Goal: Complete application form: Complete application form

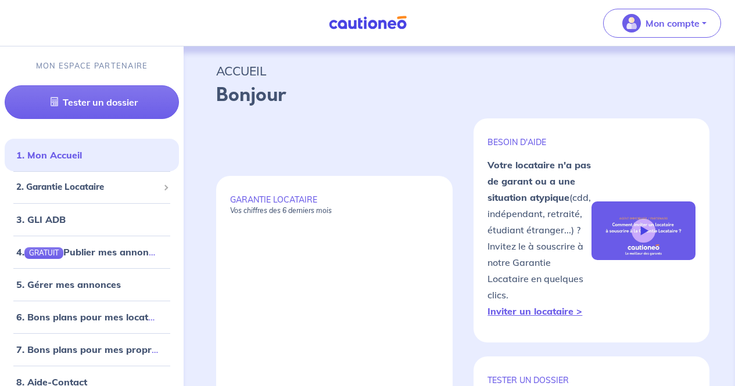
select select "FR"
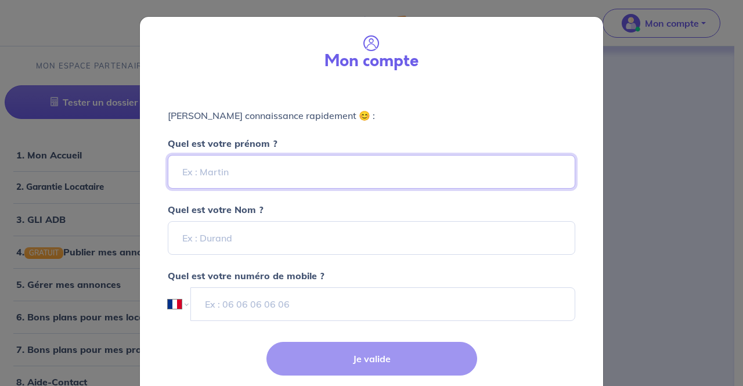
click at [353, 170] on input "Quel est votre prénom ?" at bounding box center [372, 172] width 408 height 34
type input "[PERSON_NAME]"
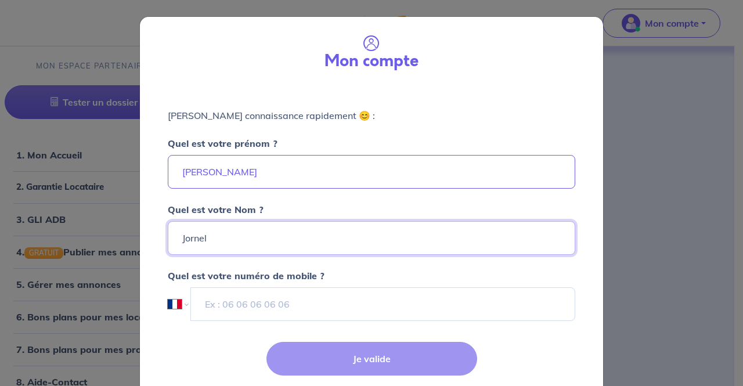
click at [196, 238] on input "Jornel" at bounding box center [372, 238] width 408 height 34
type input "Jorel"
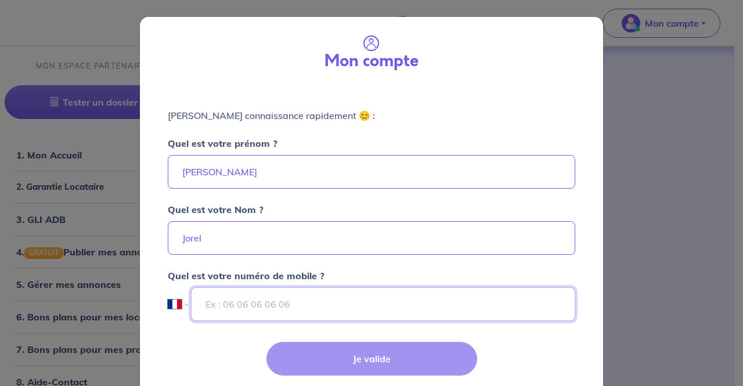
paste input "01 41 21 43 31"
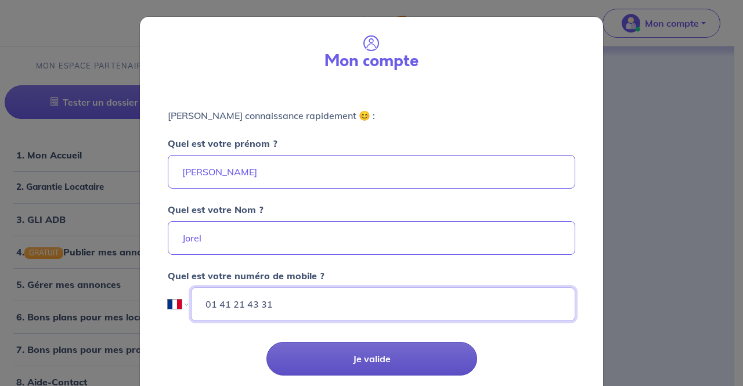
drag, startPoint x: 371, startPoint y: 299, endPoint x: 371, endPoint y: 353, distance: 54.0
click at [371, 353] on form "Mon compte Faisons connaissance rapidement 😊 : Quel est votre prénom ? Arnaud Q…" at bounding box center [371, 211] width 463 height 389
type input "01 41 21 43 31"
click at [371, 353] on button "Je valide" at bounding box center [372, 359] width 211 height 34
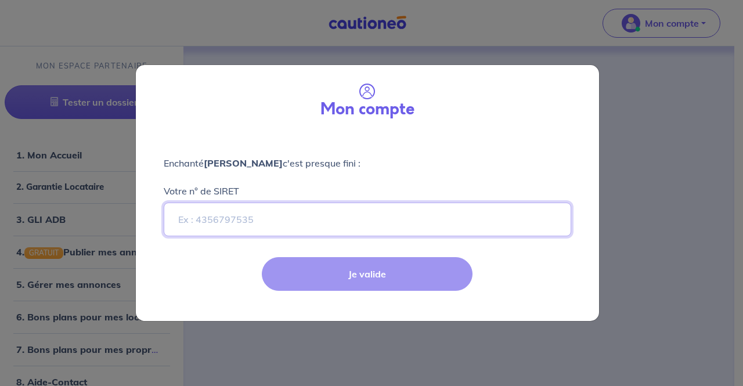
paste input "521514968"
click at [385, 233] on div "Enchanté Arnaud Jorel c'est presque fini : Votre n° de SIRET 521514968" at bounding box center [367, 189] width 463 height 113
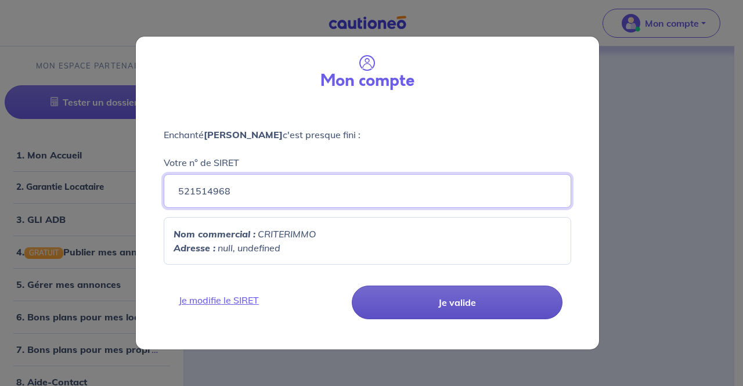
type input "521514968"
click at [415, 318] on button "Je valide" at bounding box center [457, 303] width 211 height 34
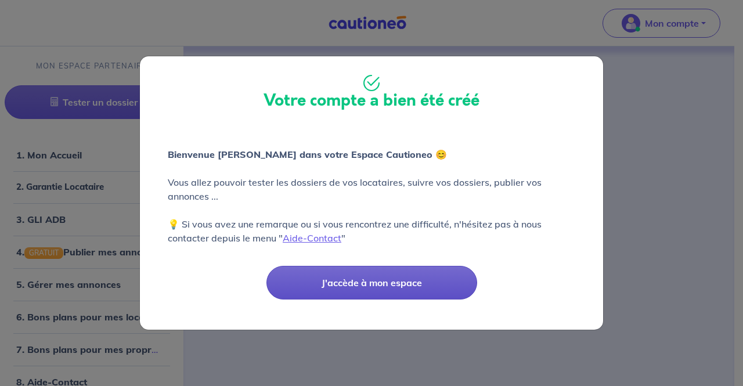
click at [415, 297] on button "J'accède à mon espace" at bounding box center [372, 283] width 211 height 34
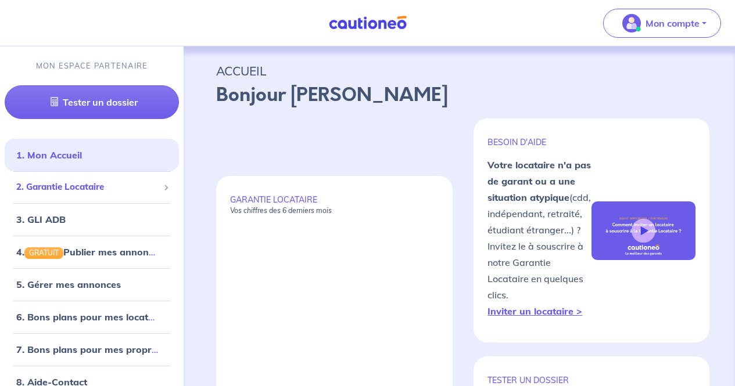
click at [116, 188] on span "2. Garantie Locataire" at bounding box center [87, 187] width 142 height 13
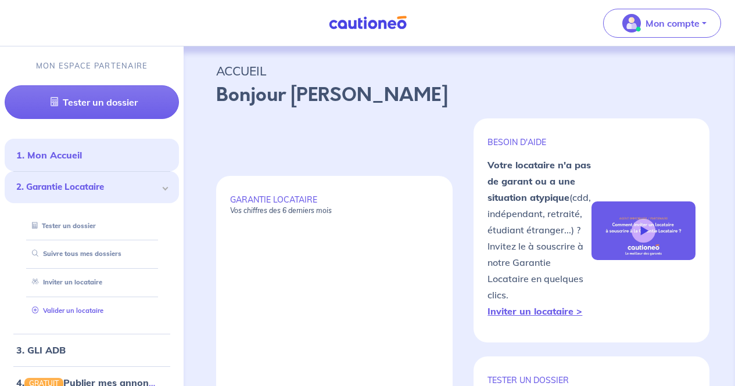
click at [78, 307] on link "Valider un locataire" at bounding box center [65, 311] width 76 height 8
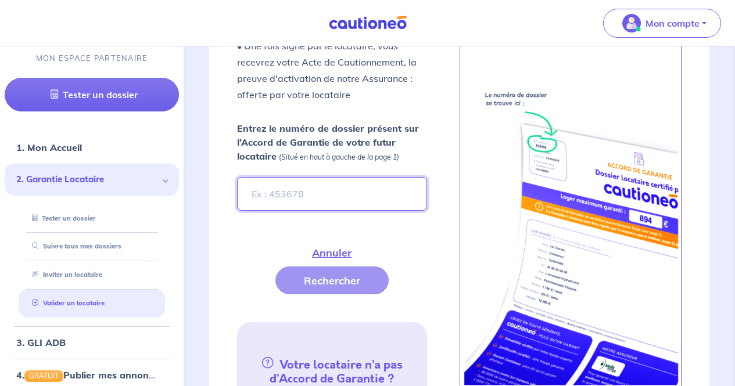
scroll to position [463, 0]
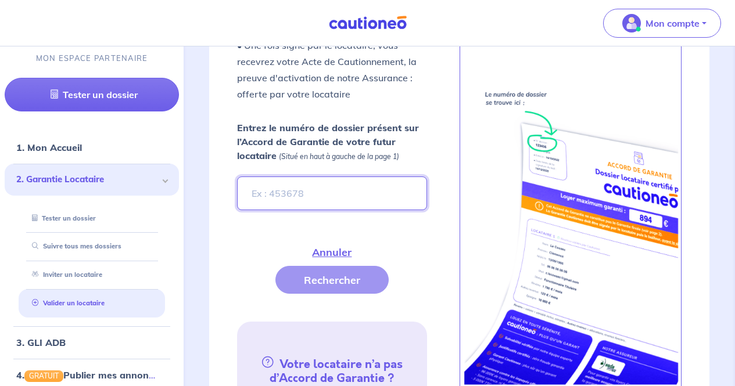
paste input "bbf4e9f5-f2e2-4a93-aeb8-d5f71b0e0d16"
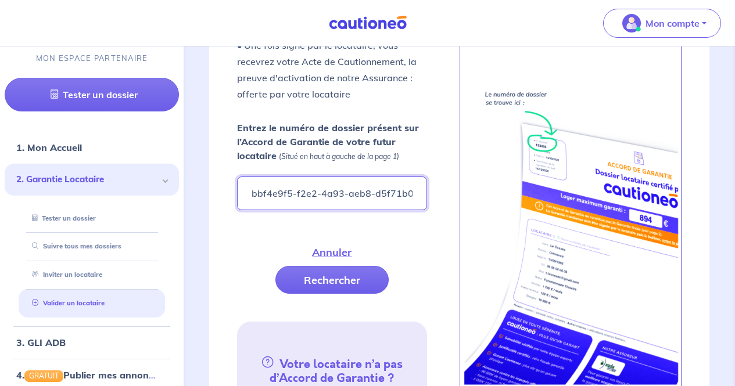
scroll to position [0, 23]
type input "bbf4e9f5-f2e2-4a93-aeb8-d5f71b0e0d16"
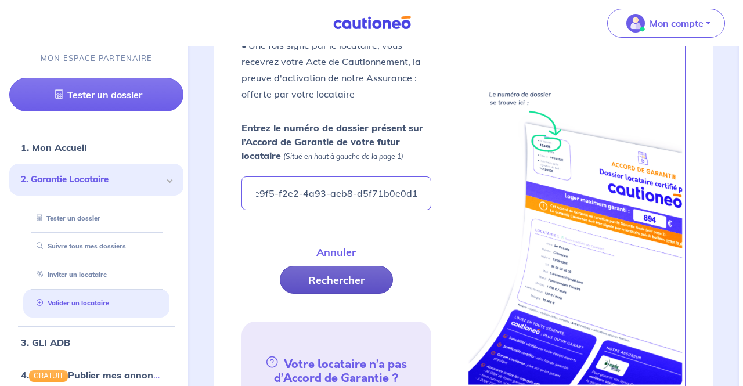
scroll to position [0, 0]
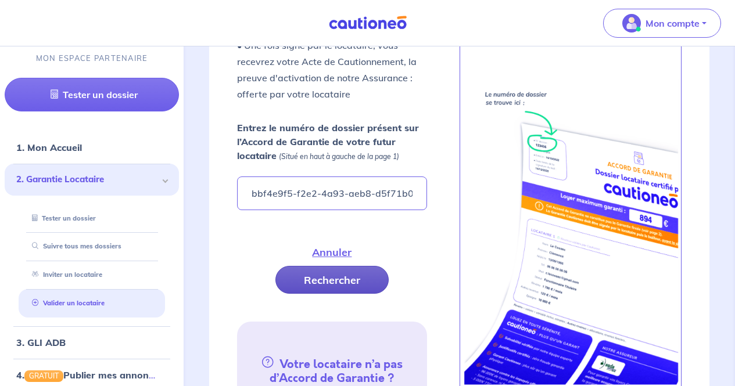
click at [346, 269] on button "Rechercher" at bounding box center [331, 280] width 113 height 28
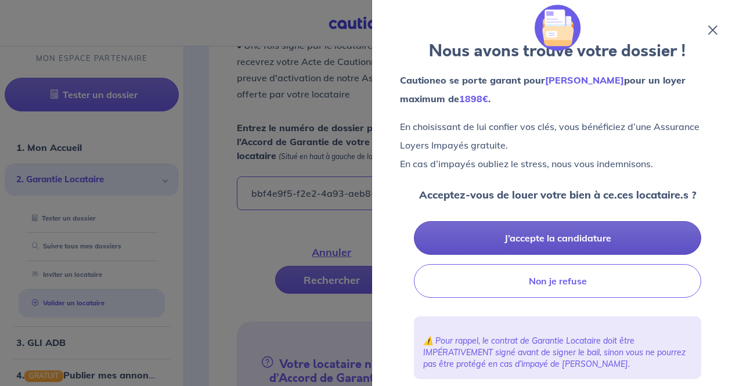
click at [585, 235] on button "J’accepte la candidature" at bounding box center [557, 238] width 287 height 34
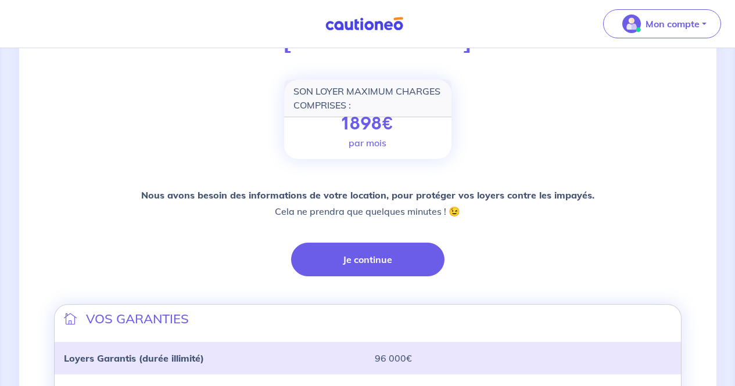
scroll to position [143, 0]
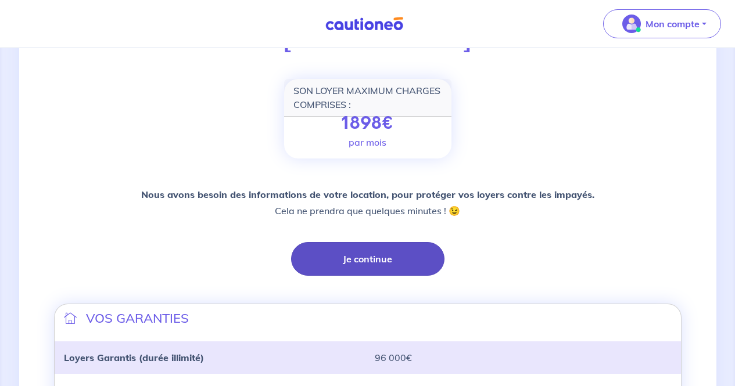
click at [348, 259] on button "Je continue" at bounding box center [367, 259] width 153 height 34
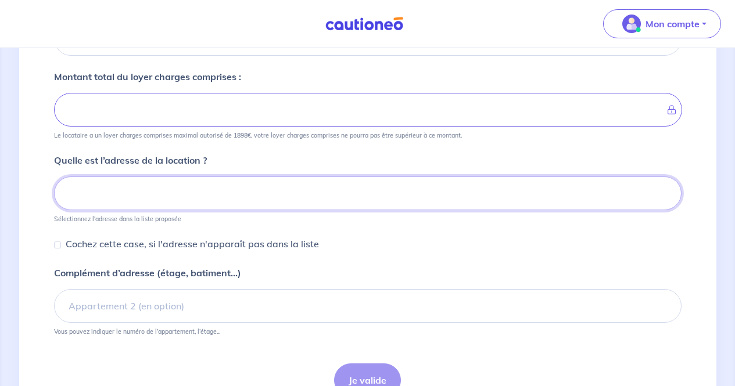
scroll to position [343, 0]
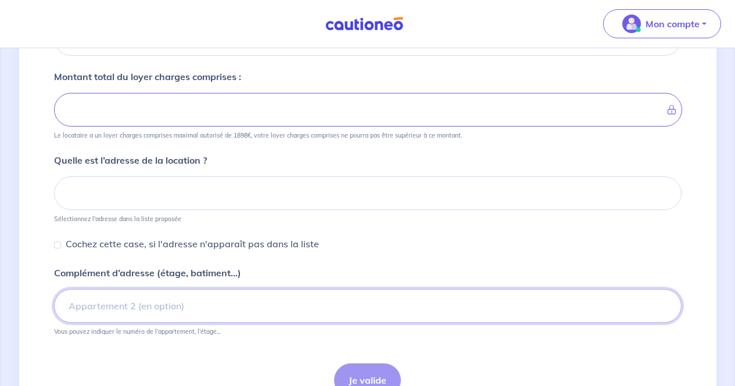
paste input ": [STREET_ADDRESS][PERSON_NAME]"
type input ": [STREET_ADDRESS][PERSON_NAME]"
click at [290, 312] on input ": [STREET_ADDRESS][PERSON_NAME]" at bounding box center [367, 306] width 627 height 34
drag, startPoint x: 329, startPoint y: 292, endPoint x: 0, endPoint y: 283, distance: 329.4
click at [0, 283] on div "1 2 3 4 Informations location Informations propriétaire Informations bail Valid…" at bounding box center [367, 76] width 735 height 743
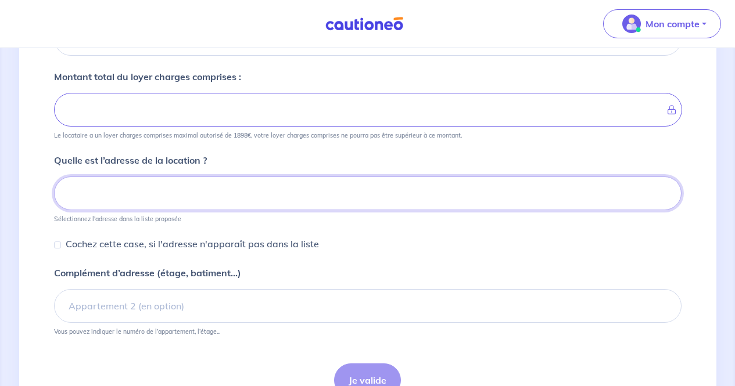
click at [117, 188] on input at bounding box center [367, 194] width 627 height 34
paste input ": [STREET_ADDRESS][PERSON_NAME]"
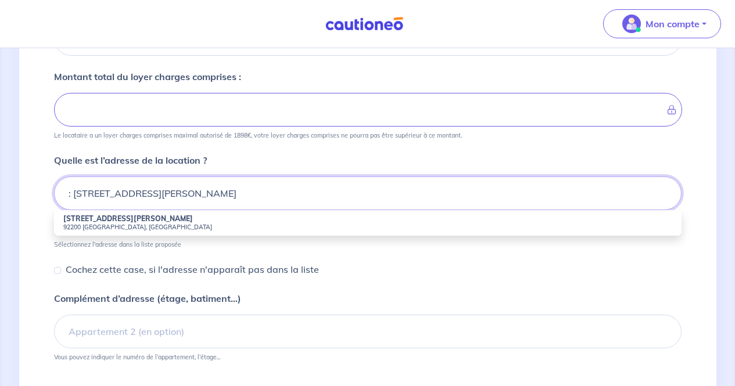
click at [74, 190] on input ": [STREET_ADDRESS][PERSON_NAME]" at bounding box center [367, 194] width 627 height 34
click at [103, 221] on strong "[STREET_ADDRESS][PERSON_NAME]" at bounding box center [128, 218] width 130 height 9
type input "[STREET_ADDRESS][PERSON_NAME]"
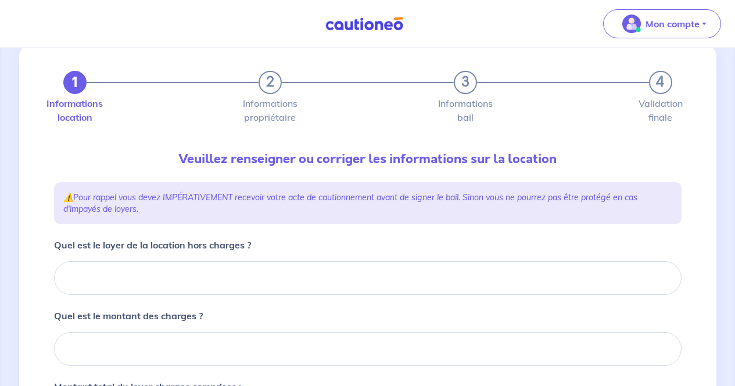
scroll to position [23, 0]
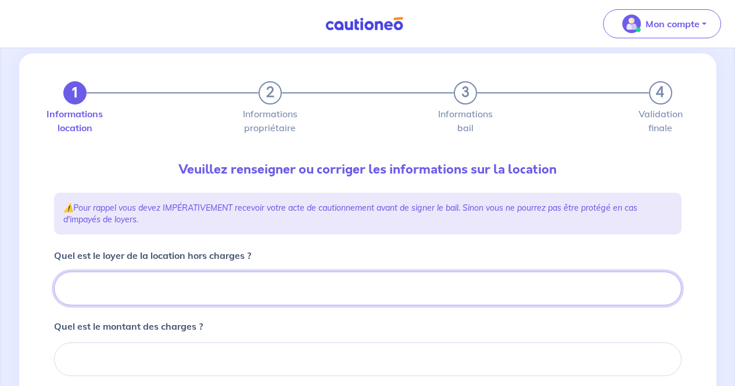
click at [139, 274] on input "Quel est le loyer de la location hors charges ?" at bounding box center [367, 289] width 627 height 34
type input "1"
type input "16"
type input "164"
type input "16"
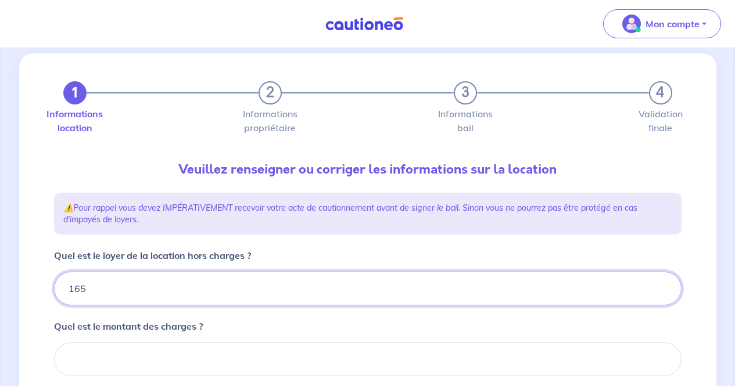
type input "1655"
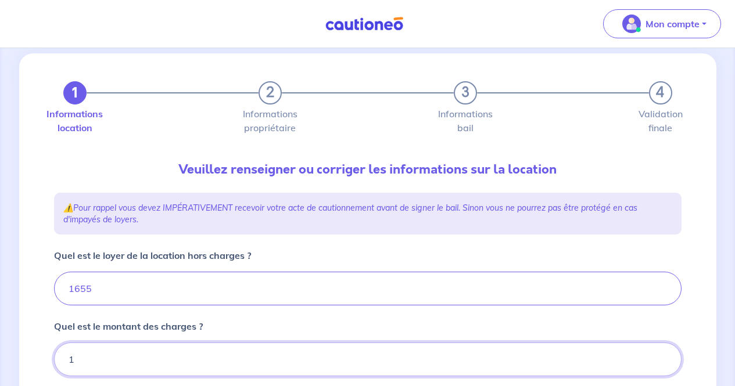
type input "12"
type input "1656"
type input "120"
type input "1775"
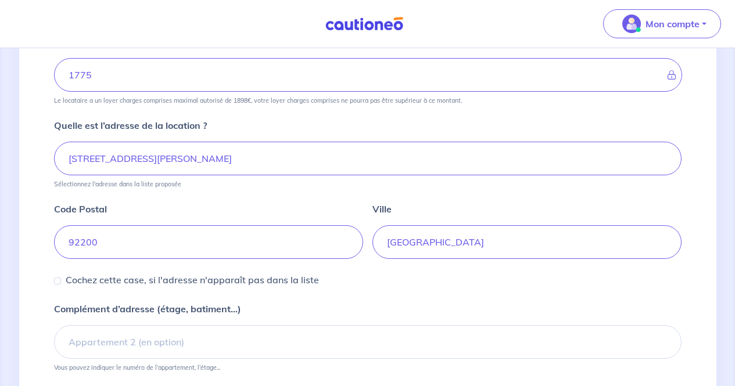
scroll to position [476, 0]
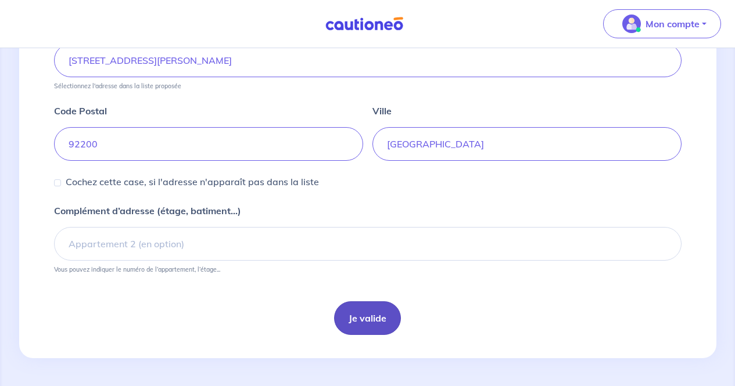
type input "120"
click at [384, 312] on button "Je valide" at bounding box center [367, 318] width 67 height 34
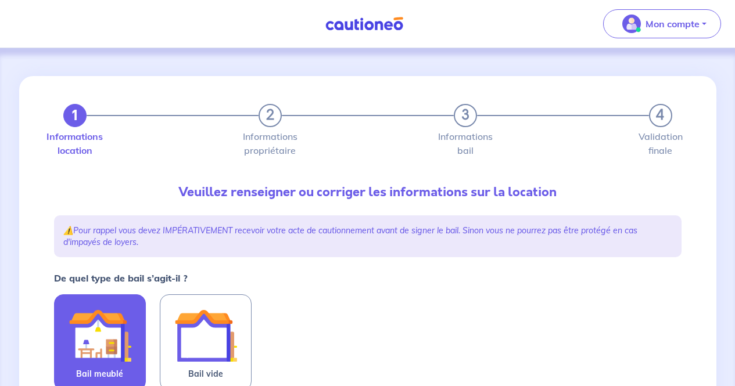
click at [127, 324] on img at bounding box center [100, 335] width 63 height 63
click at [0, 0] on input "Bail meublé" at bounding box center [0, 0] width 0 height 0
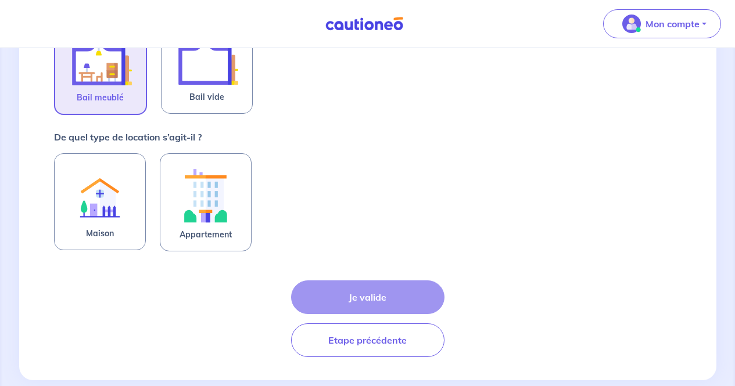
scroll to position [279, 0]
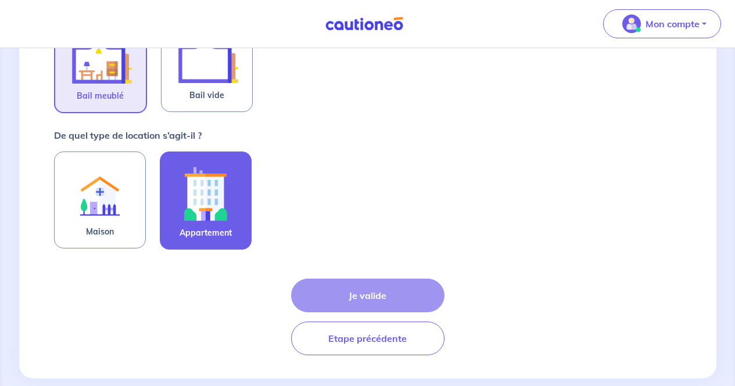
click at [221, 204] on img at bounding box center [205, 193] width 63 height 64
click at [0, 0] on input "Appartement" at bounding box center [0, 0] width 0 height 0
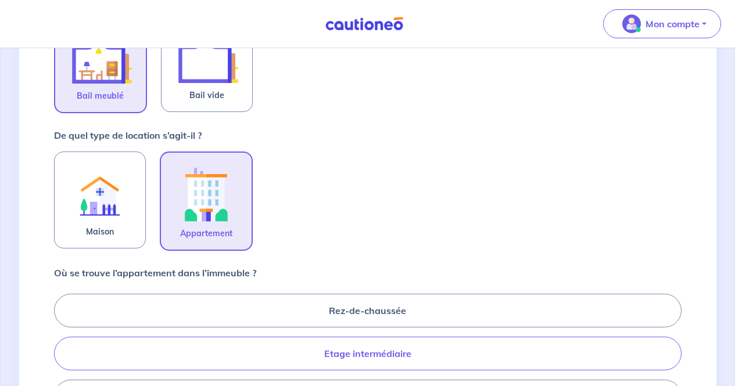
click at [391, 361] on label "Etage intermédiaire" at bounding box center [367, 354] width 627 height 34
click at [62, 357] on input "Etage intermédiaire" at bounding box center [58, 354] width 8 height 8
radio input "true"
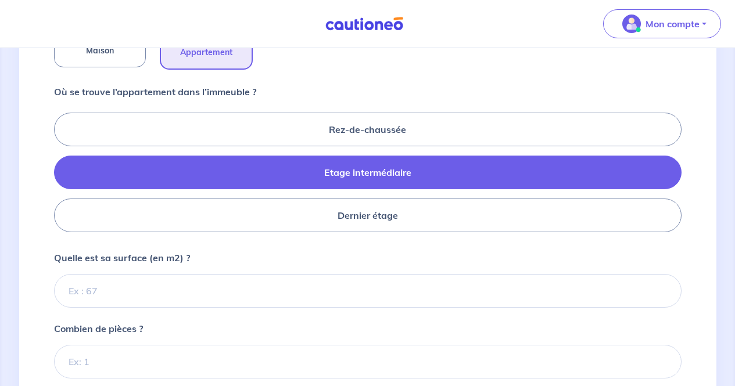
scroll to position [461, 0]
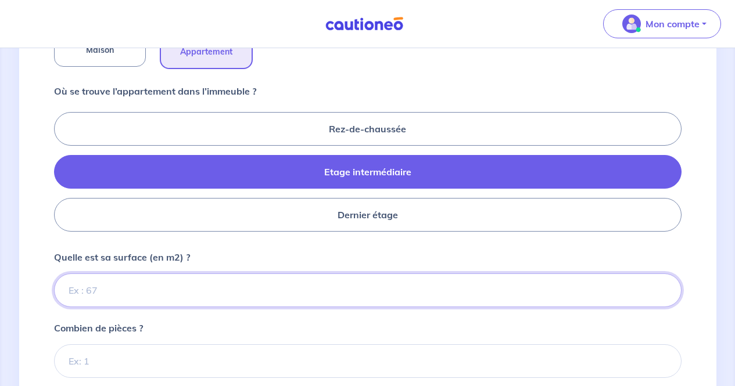
click at [271, 290] on input "Quelle est sa surface (en m2) ?" at bounding box center [367, 291] width 627 height 34
type input "63"
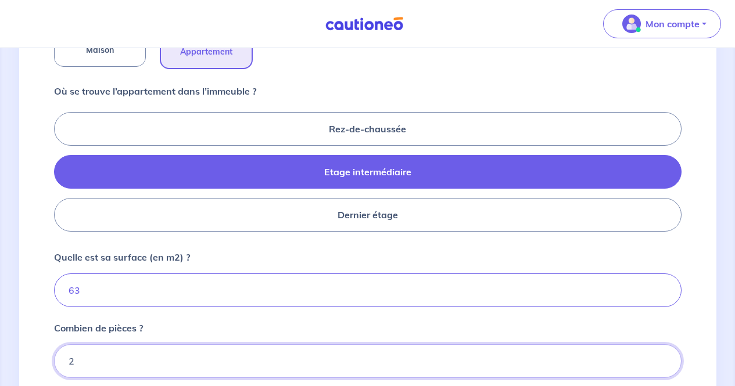
scroll to position [607, 0]
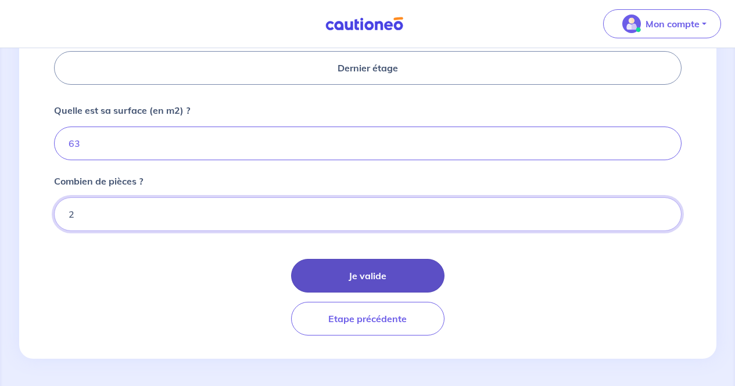
type input "2"
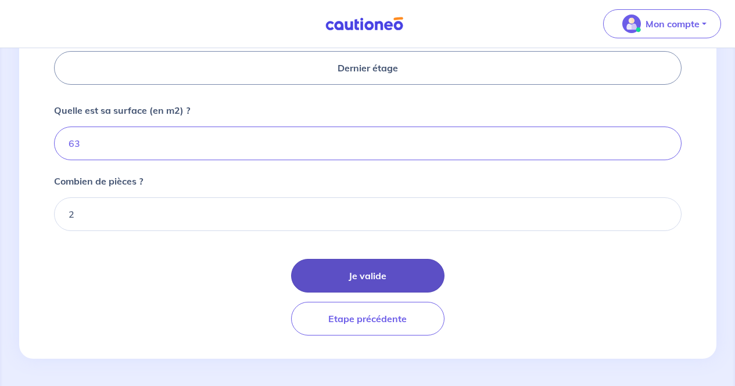
click at [383, 279] on button "Je valide" at bounding box center [367, 276] width 153 height 34
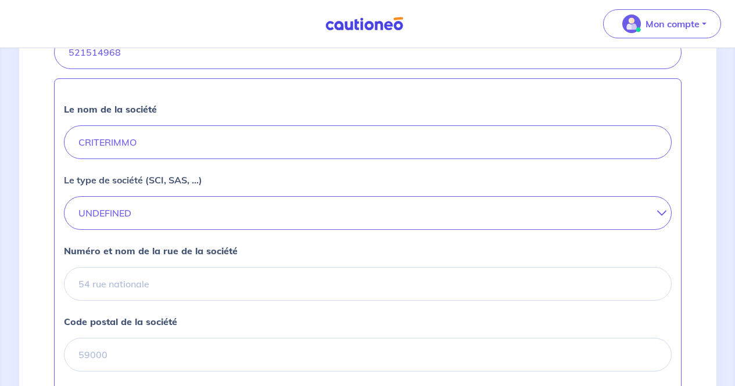
scroll to position [296, 0]
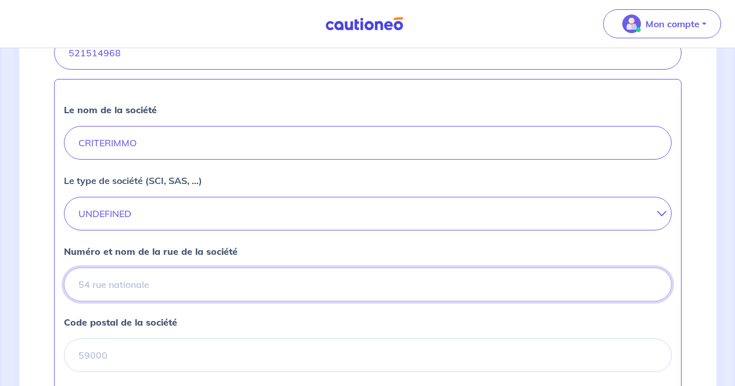
click at [339, 284] on input "Numéro et nom de la rue de la société" at bounding box center [367, 285] width 607 height 34
paste input "191-195-BATIMENT B1, [STREET_ADDRESS][PERSON_NAME]"
drag, startPoint x: 480, startPoint y: 287, endPoint x: 377, endPoint y: 290, distance: 103.4
click at [377, 290] on input "191-195-BATIMENT B1, [STREET_ADDRESS][PERSON_NAME]" at bounding box center [367, 285] width 607 height 34
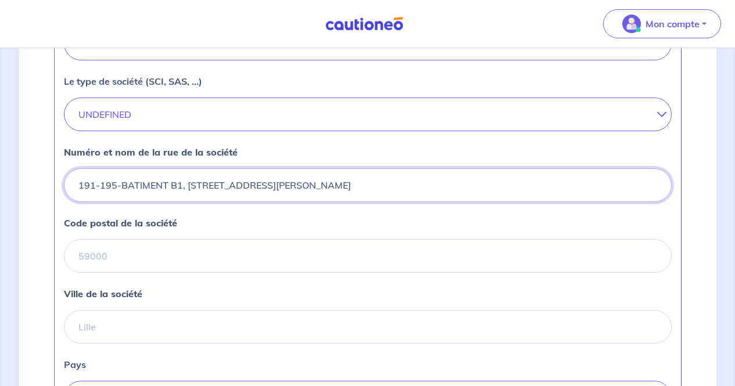
scroll to position [396, 0]
type input "191-195-BATIMENT B1, [STREET_ADDRESS][PERSON_NAME]"
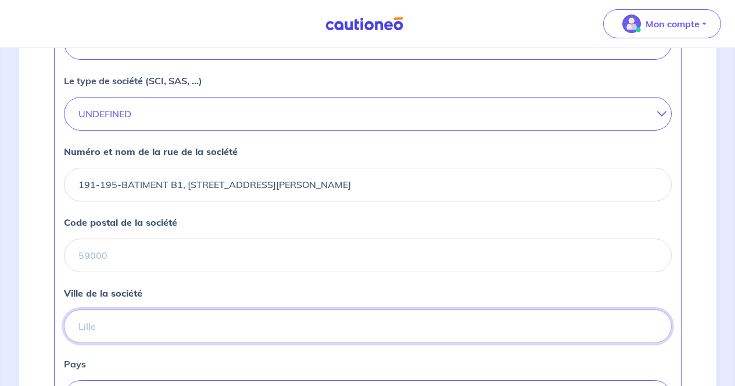
paste input "[GEOGRAPHIC_DATA]"
drag, startPoint x: 235, startPoint y: 328, endPoint x: 401, endPoint y: 186, distance: 218.7
click at [401, 186] on div "Le nom de la société CRITERIMMO Le type de société (SCI, SAS, ...) UNDEFINED SA…" at bounding box center [367, 206] width 627 height 455
type input "[GEOGRAPHIC_DATA]"
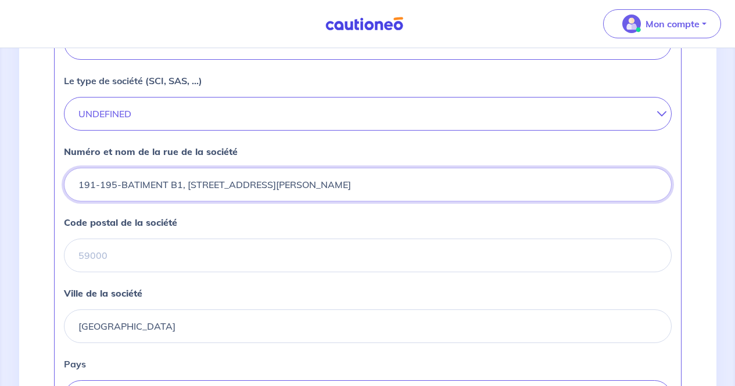
drag, startPoint x: 401, startPoint y: 186, endPoint x: 345, endPoint y: 188, distance: 55.8
click at [345, 188] on input "191-195-BATIMENT B1, [STREET_ADDRESS][PERSON_NAME]" at bounding box center [367, 185] width 607 height 34
type input "191-195-BATIMENT B1, [STREET_ADDRESS][PERSON_NAME],"
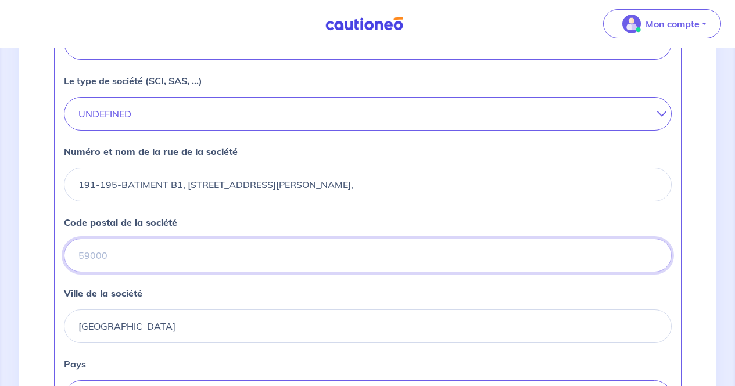
click at [328, 259] on input "Code postal de la société" at bounding box center [367, 256] width 607 height 34
paste input "92200"
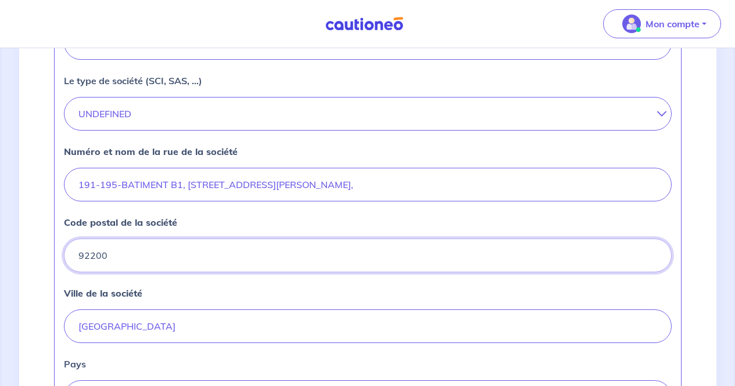
type input "92200"
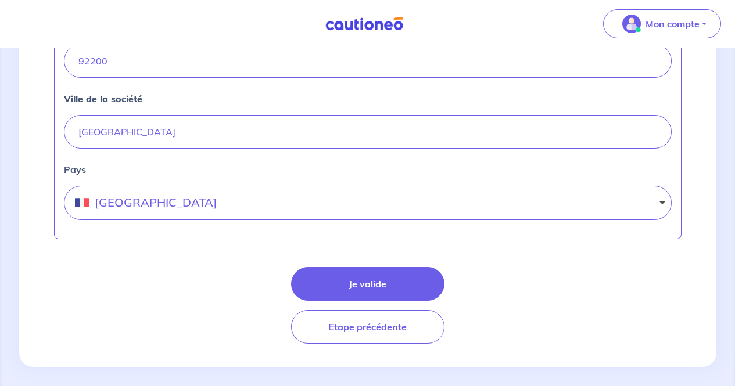
scroll to position [598, 0]
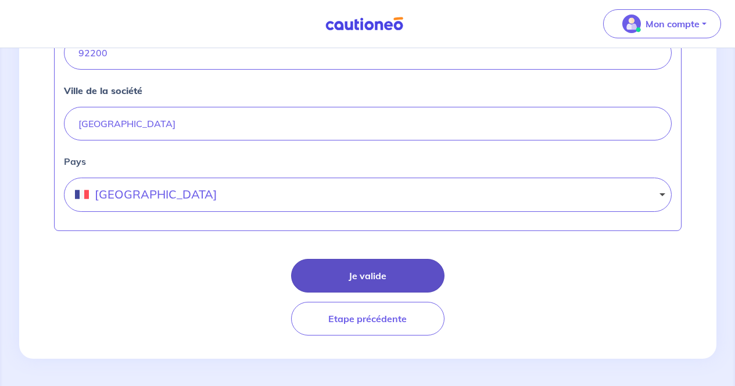
click at [384, 270] on button "Je valide" at bounding box center [367, 276] width 153 height 34
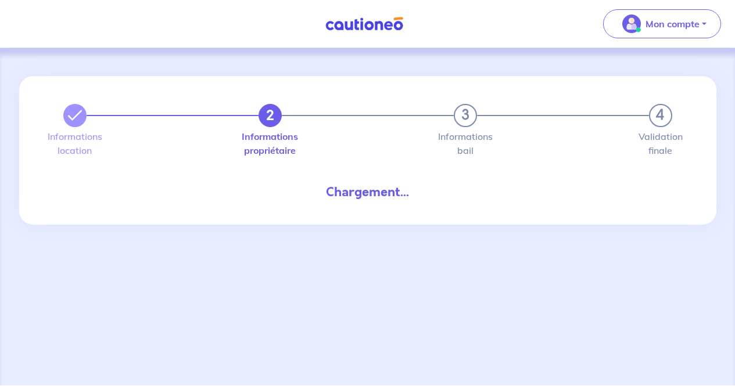
select select "FR"
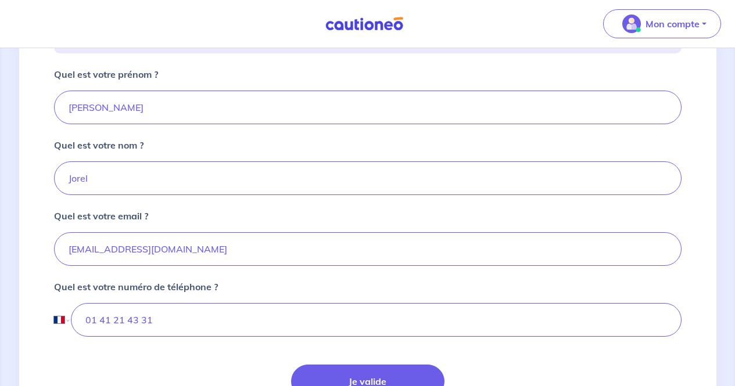
scroll to position [242, 0]
click at [402, 373] on button "Je valide" at bounding box center [367, 381] width 153 height 34
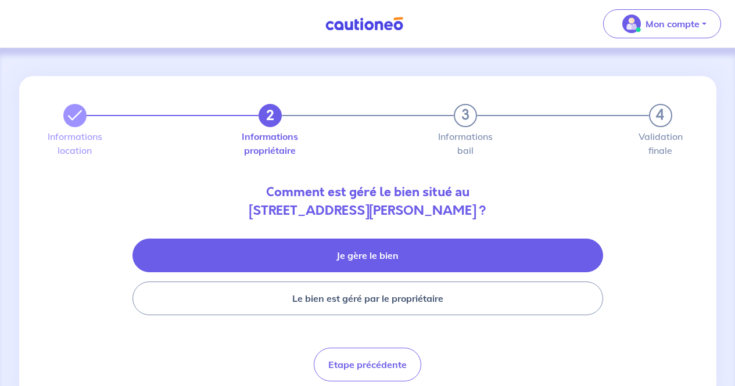
click at [405, 240] on button "Je gère le bien" at bounding box center [367, 256] width 470 height 34
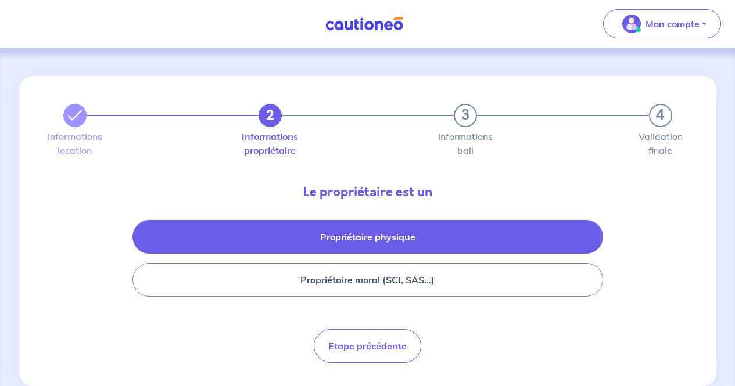
click at [394, 242] on button "Propriétaire physique" at bounding box center [367, 237] width 470 height 34
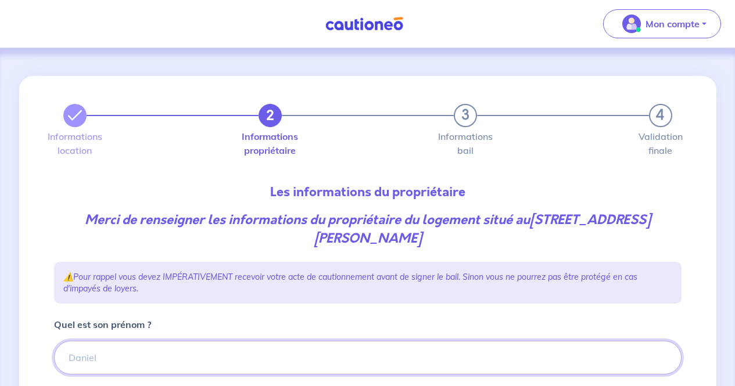
paste input "Russama NIRAMOLSOPHAKUL"
click at [313, 347] on input "Russama NIRAMOLSOPHAKUL" at bounding box center [367, 358] width 627 height 34
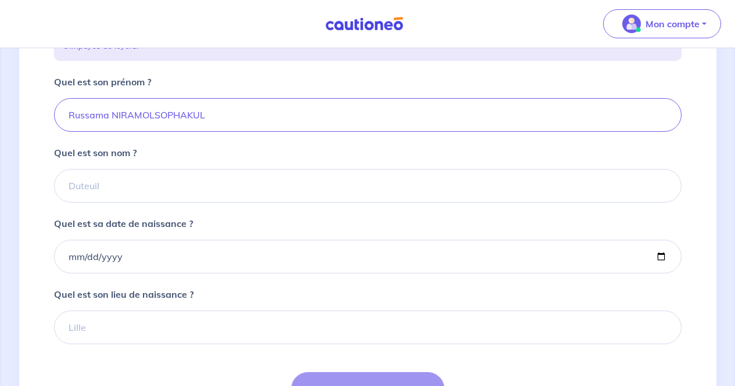
scroll to position [243, 0]
drag, startPoint x: 220, startPoint y: 121, endPoint x: 113, endPoint y: 119, distance: 106.9
click at [113, 119] on input "Russama NIRAMOLSOPHAKUL" at bounding box center [367, 115] width 627 height 34
type input "Russama"
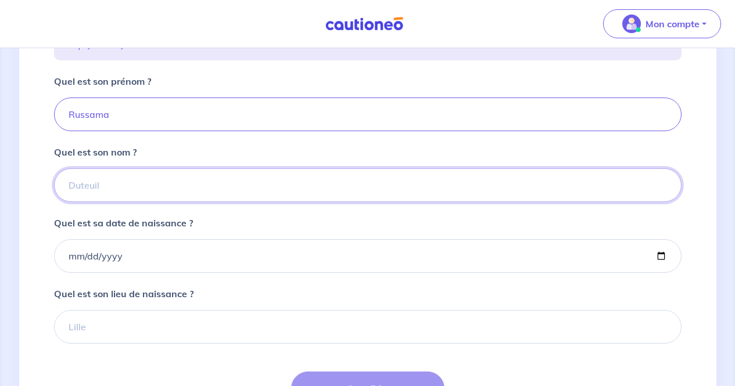
paste input "NIRAMOLSOPHAKUL"
click at [125, 183] on input "NIRAMOLSOPHAKUL" at bounding box center [367, 185] width 627 height 34
type input "NIRAMOLSOPHAKUL"
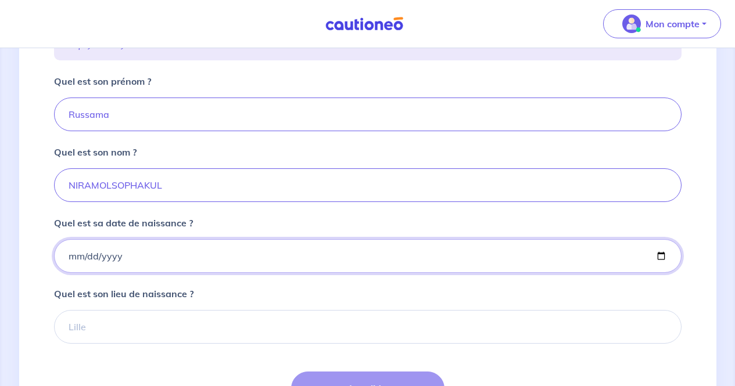
click at [65, 256] on input "Quel est sa date de naissance ?" at bounding box center [367, 256] width 627 height 34
type input "[DATE]"
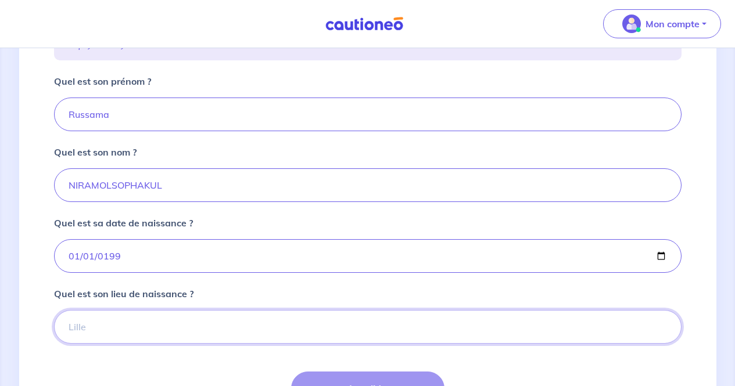
click at [94, 343] on input "Quel est son lieu de naissance ?" at bounding box center [367, 327] width 627 height 34
type input "NC"
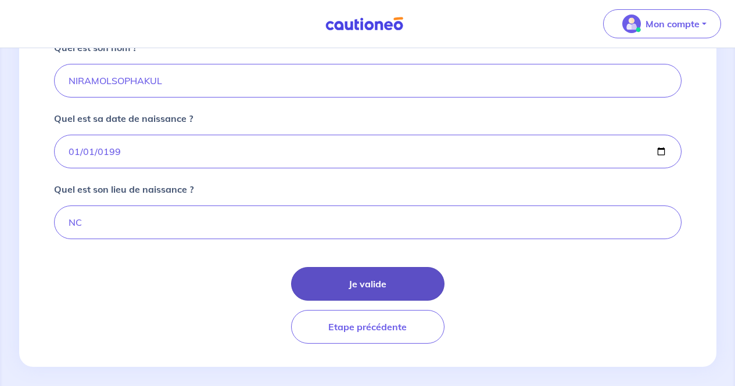
click at [314, 286] on button "Je valide" at bounding box center [367, 284] width 153 height 34
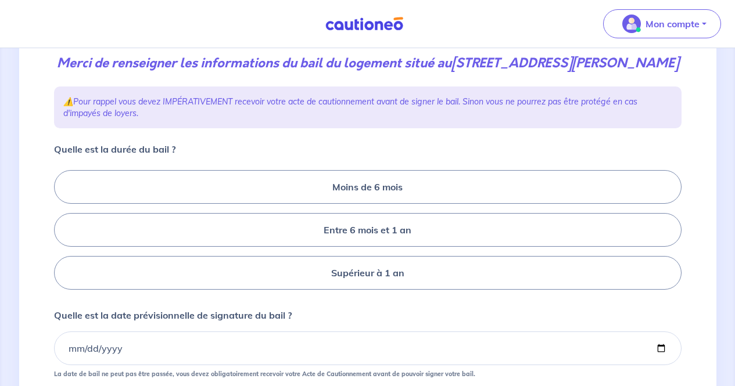
scroll to position [157, 0]
click at [328, 289] on label "Supérieur à 1 an" at bounding box center [367, 273] width 627 height 34
click at [62, 233] on input "Supérieur à 1 an" at bounding box center [58, 230] width 8 height 8
radio input "true"
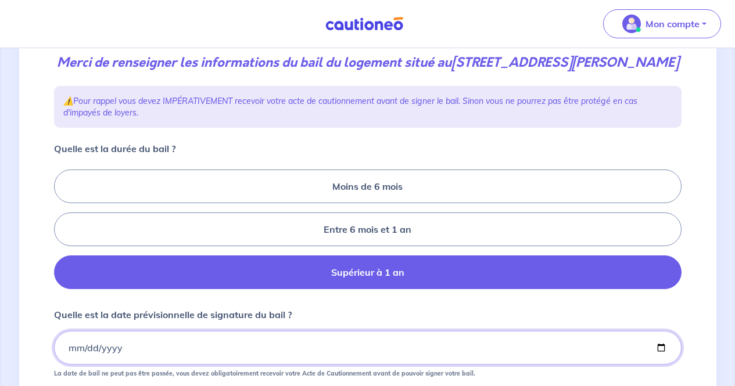
click at [70, 365] on input "Quelle est la date prévisionnelle de signature du bail ?" at bounding box center [367, 348] width 627 height 34
type input "0001-10-10"
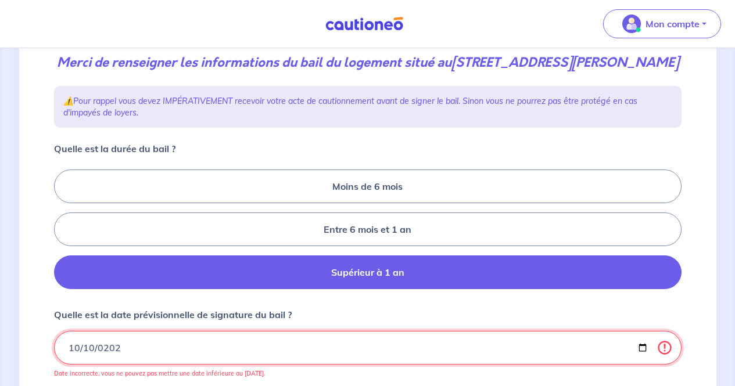
type input "[DATE]"
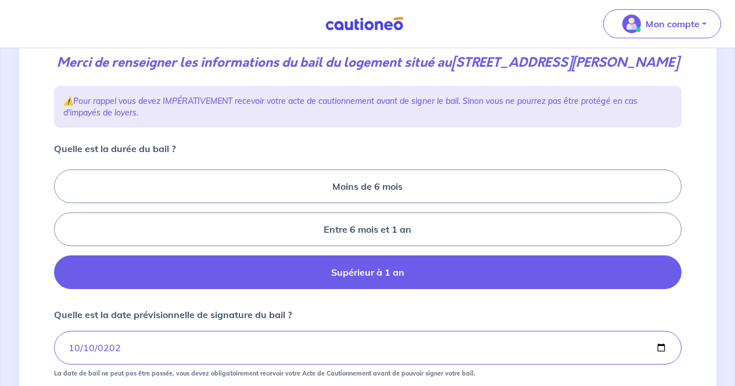
click at [44, 297] on div "3 4 Informations location Informations propriétaire Informations bail Validatio…" at bounding box center [367, 212] width 697 height 587
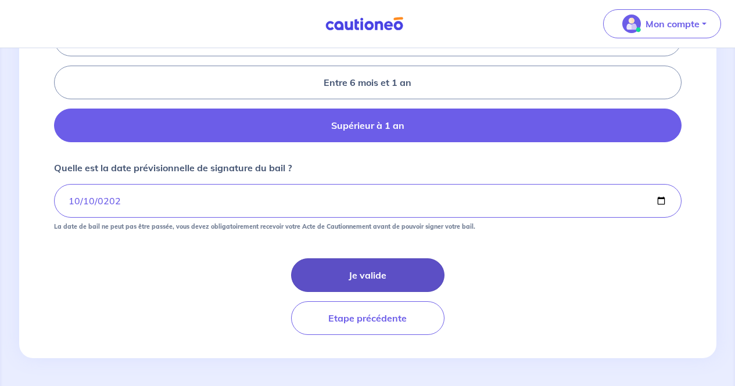
click at [337, 276] on button "Je valide" at bounding box center [367, 275] width 153 height 34
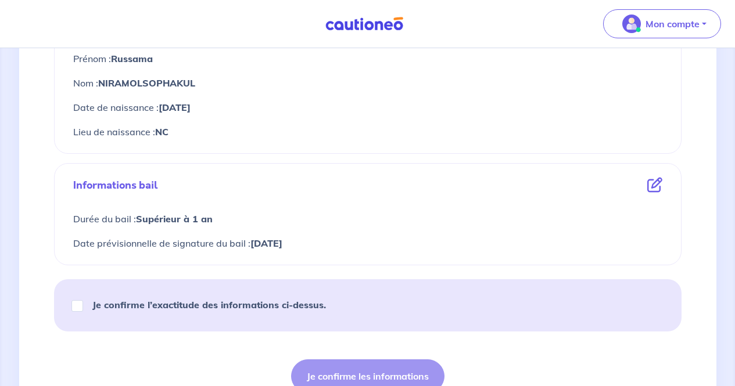
scroll to position [588, 0]
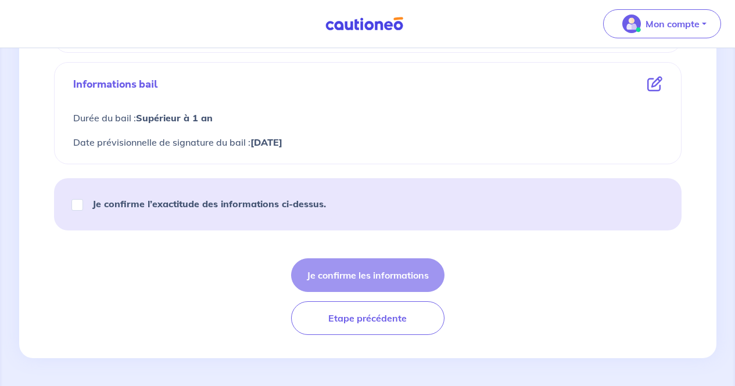
click at [234, 206] on strong "Je confirme l’exactitude des informations ci-dessus." at bounding box center [208, 204] width 233 height 12
click at [83, 206] on input "Je confirme l’exactitude des informations ci-dessus." at bounding box center [77, 205] width 12 height 12
checkbox input "true"
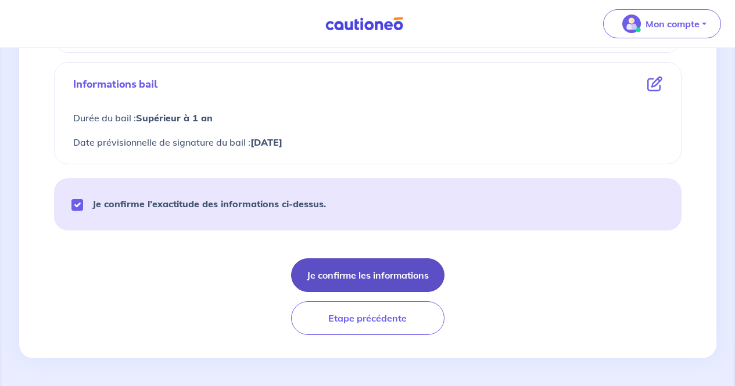
click at [361, 278] on button "Je confirme les informations" at bounding box center [367, 275] width 153 height 34
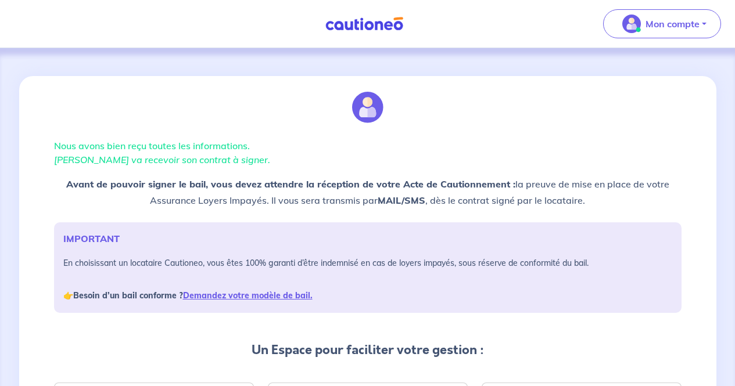
scroll to position [218, 0]
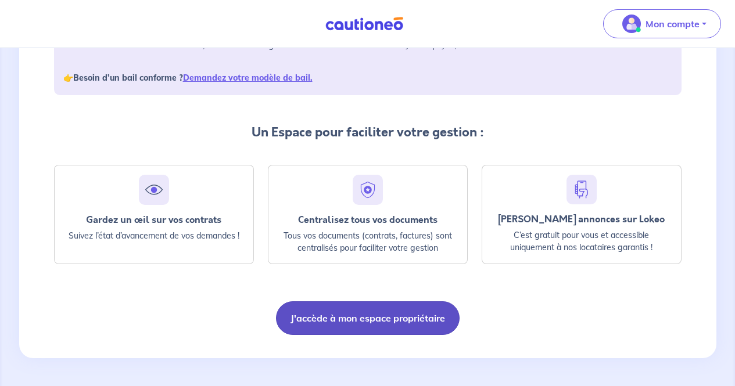
click at [361, 318] on button "J'accède à mon espace propriétaire" at bounding box center [368, 318] width 184 height 34
